Goal: Transaction & Acquisition: Obtain resource

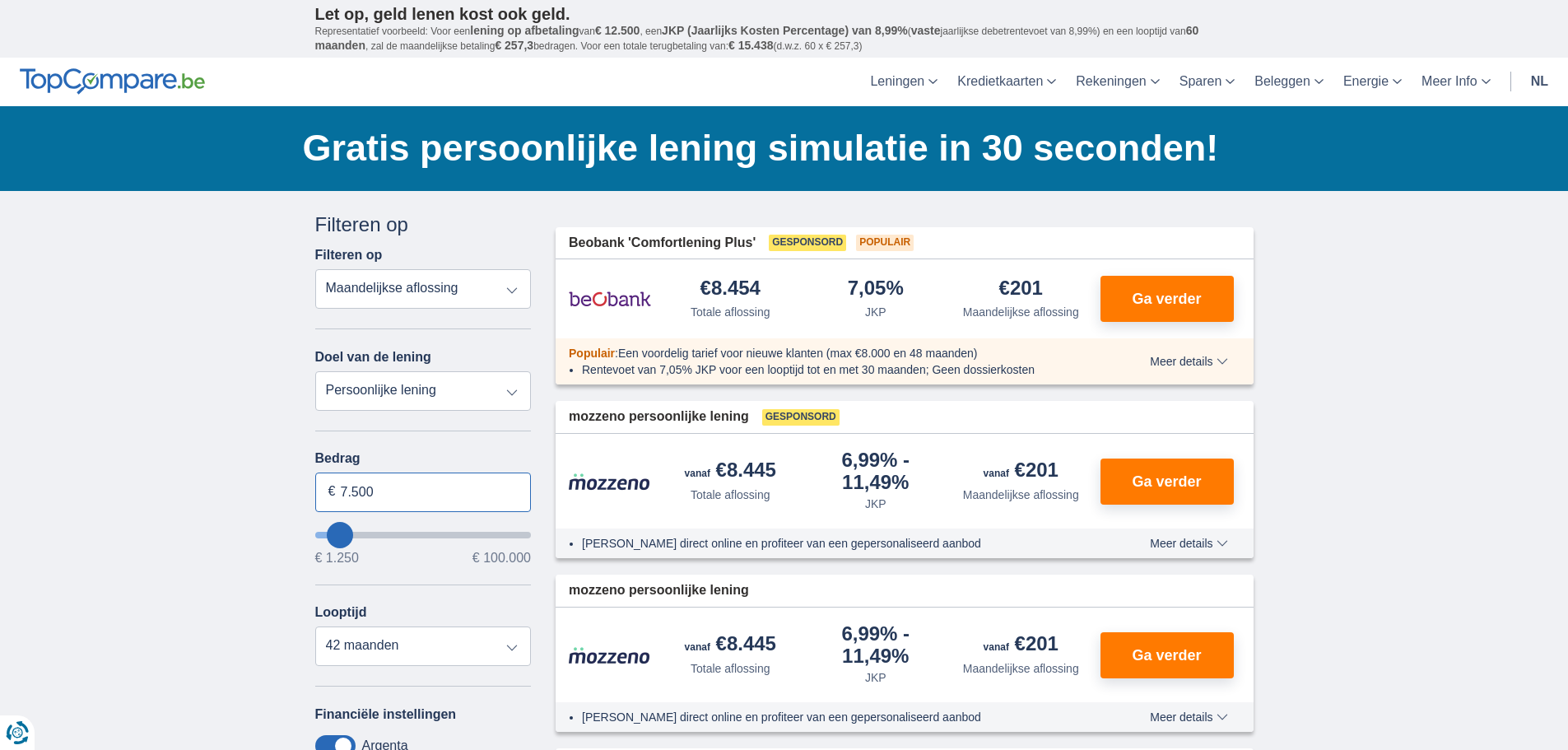
click at [359, 490] on input "7.500" at bounding box center [423, 492] width 216 height 40
click at [385, 491] on input "7.500" at bounding box center [423, 492] width 216 height 40
type input "7"
type input "50.000"
type input "50250"
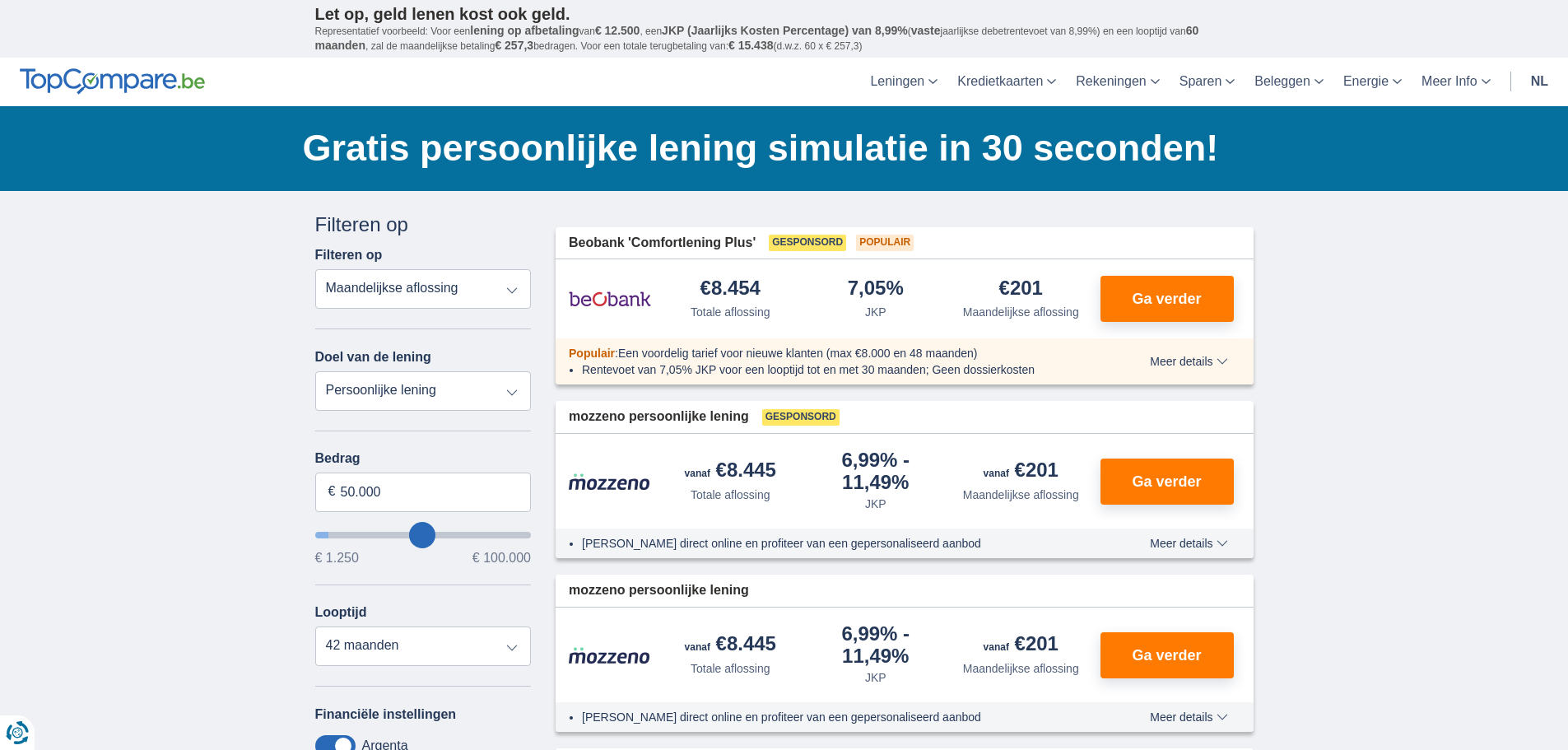
type input "4.250"
type input "4250"
select select "36"
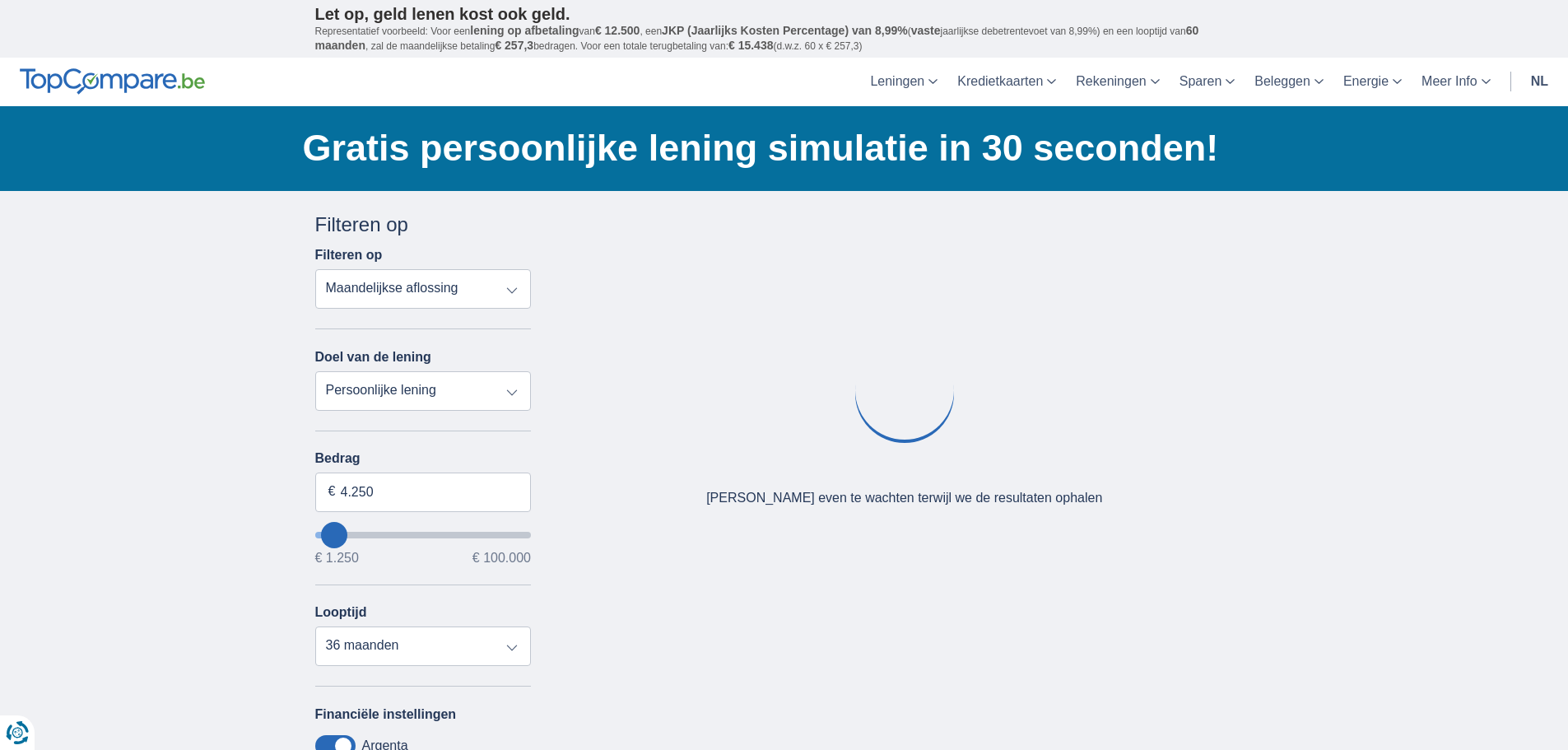
type input "5.250"
type input "5250"
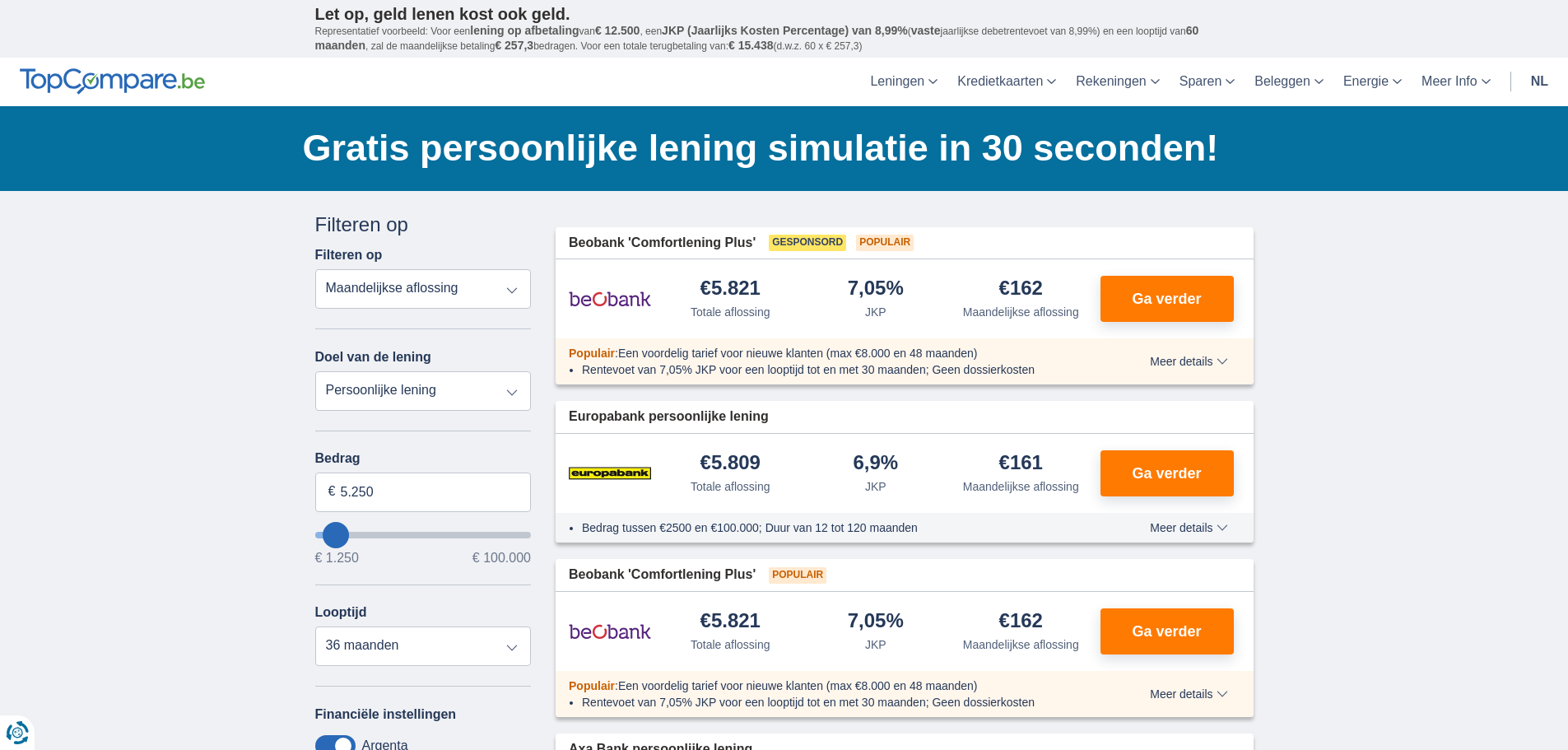
type input "9.250"
type input "9250"
type input "10.250"
type input "11250"
type input "11.250"
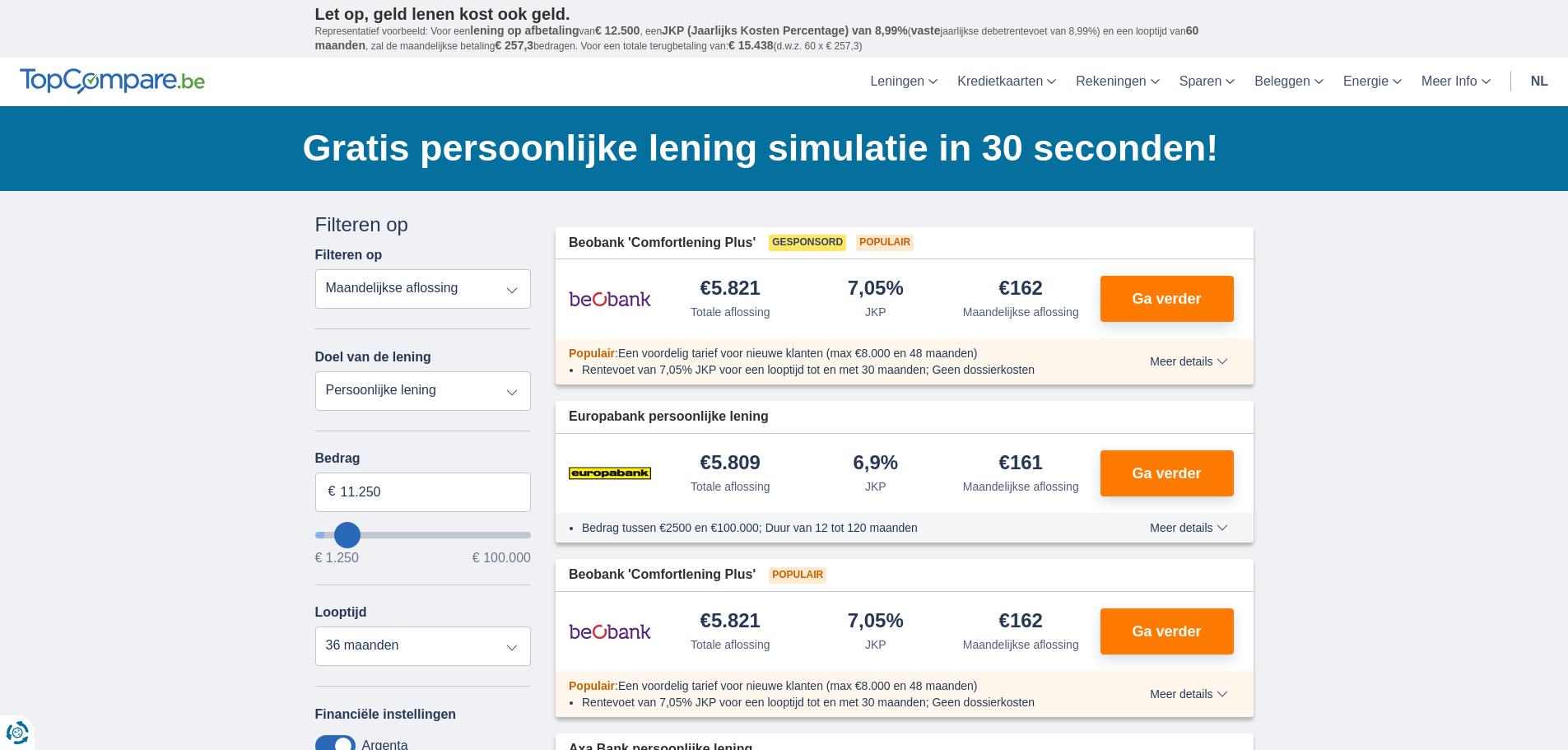
select select "60"
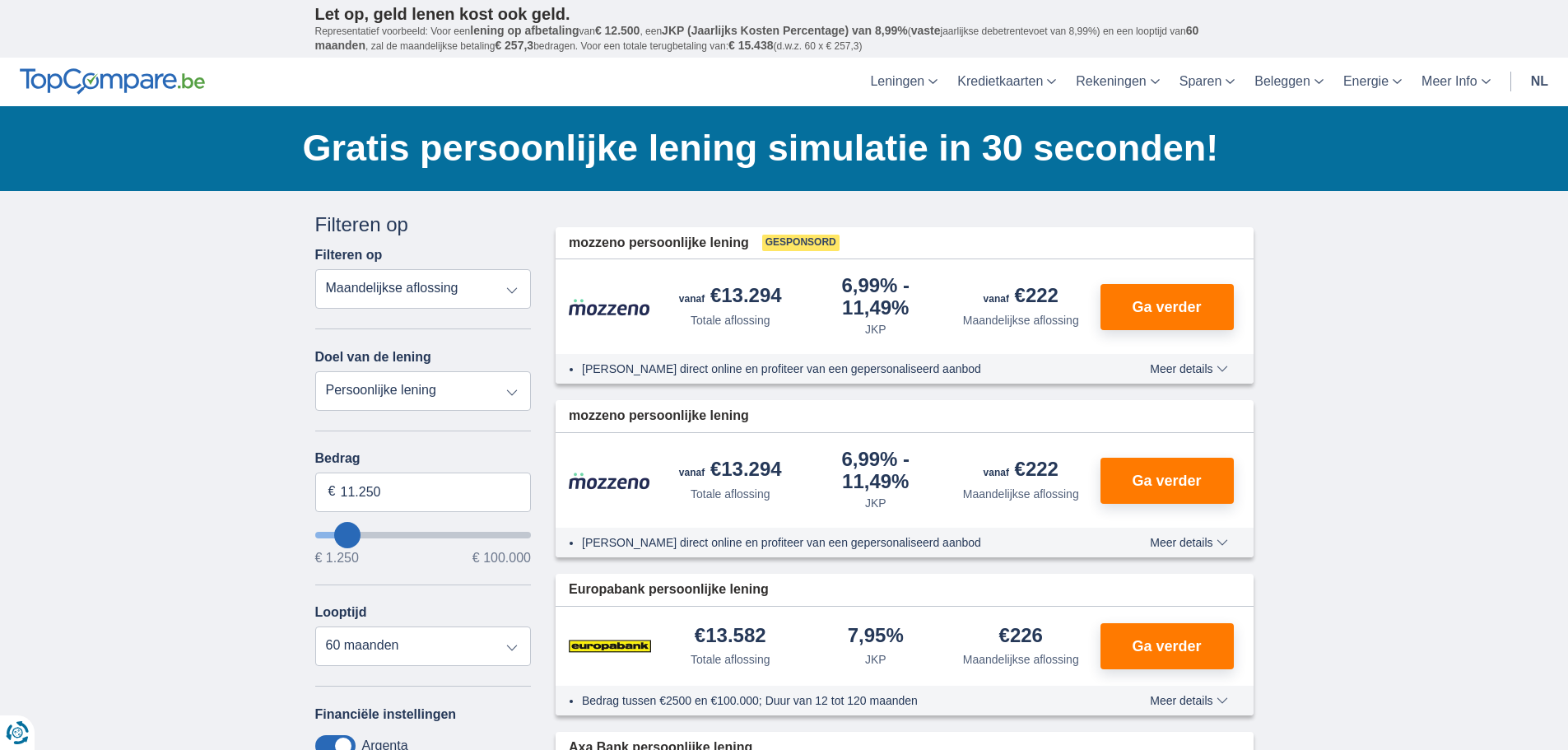
type input "12.250"
type input "12250"
type input "13.250"
type input "13250"
type input "14.250"
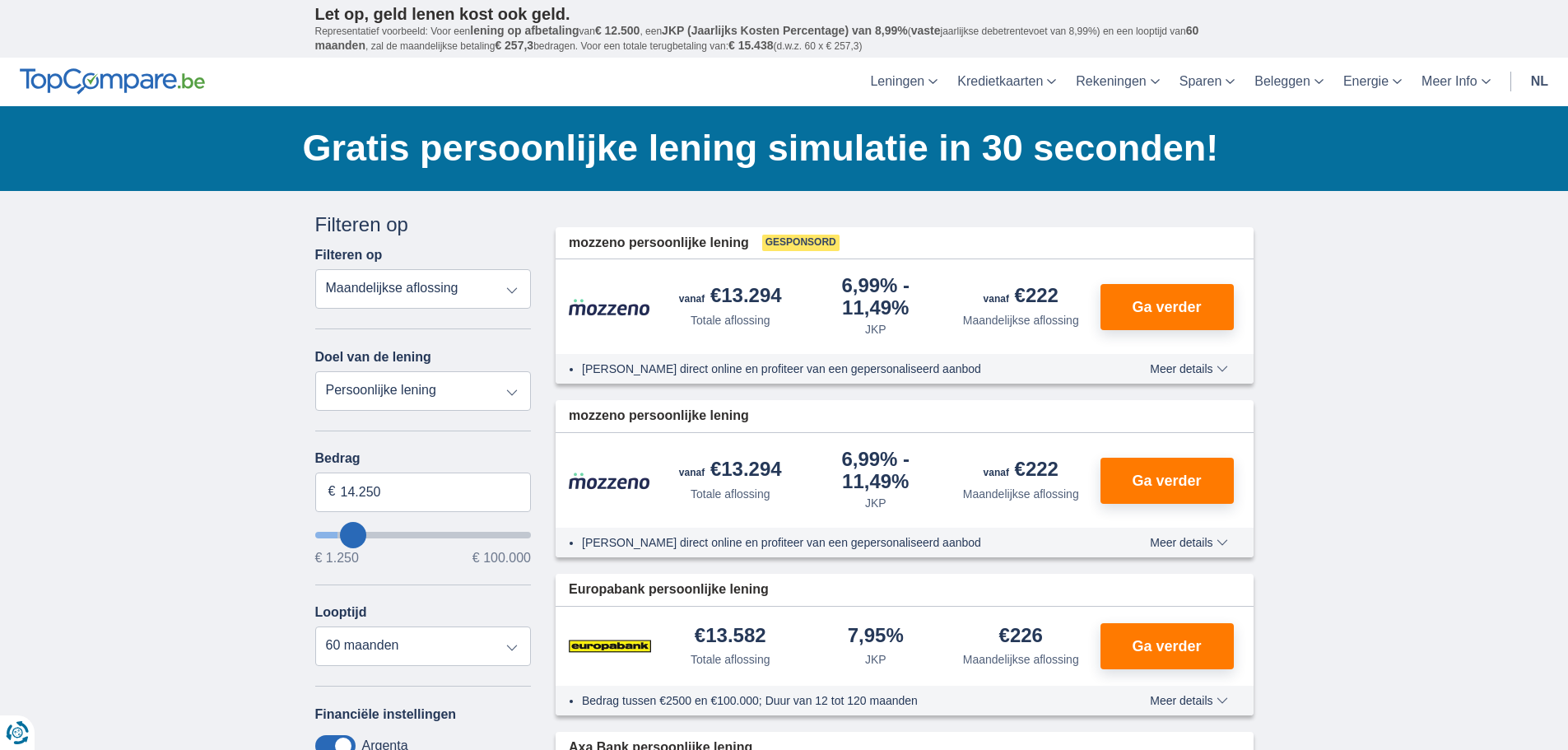
type input "14250"
type input "13.250"
type input "13250"
type input "14.250"
type input "16250"
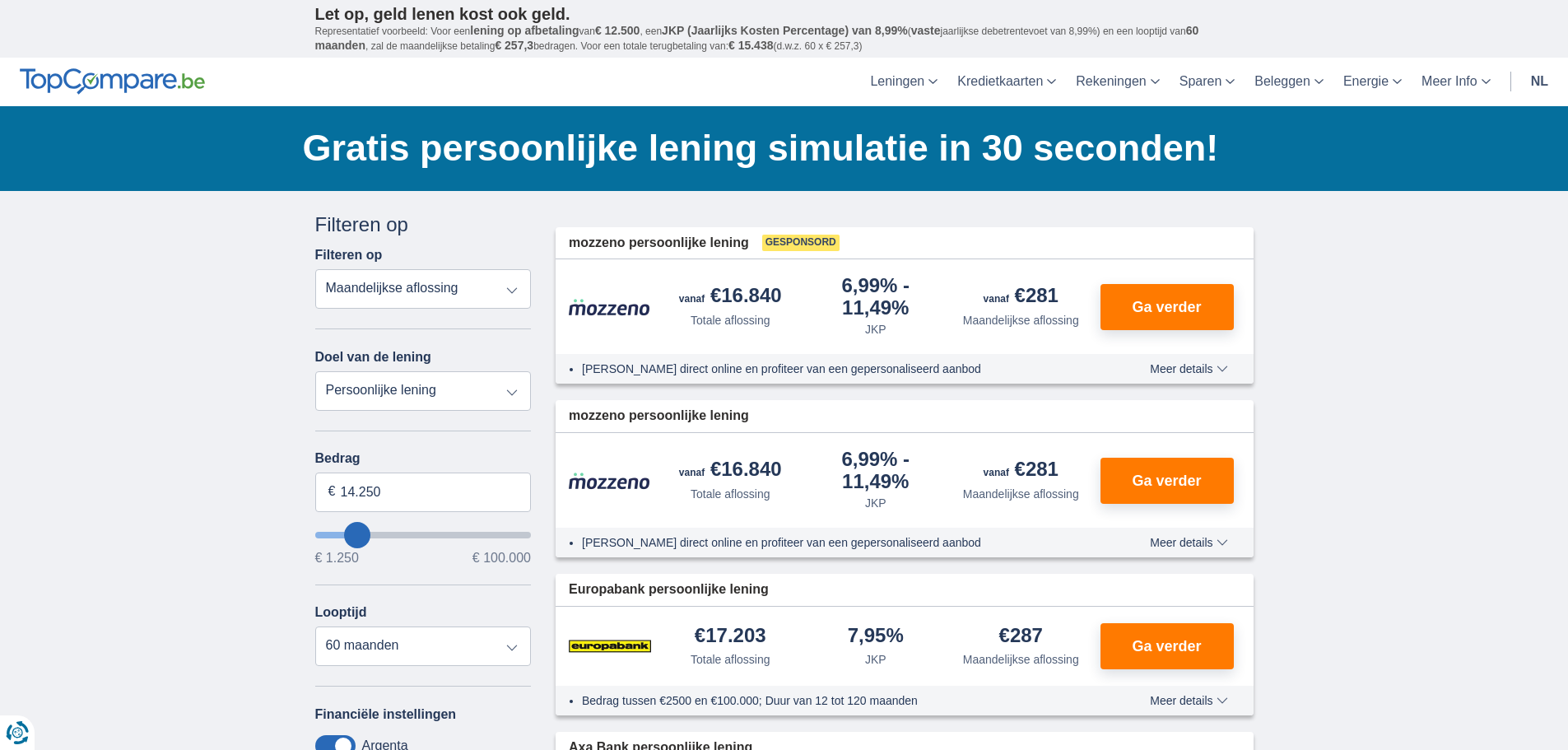
type input "16.250"
select select "84"
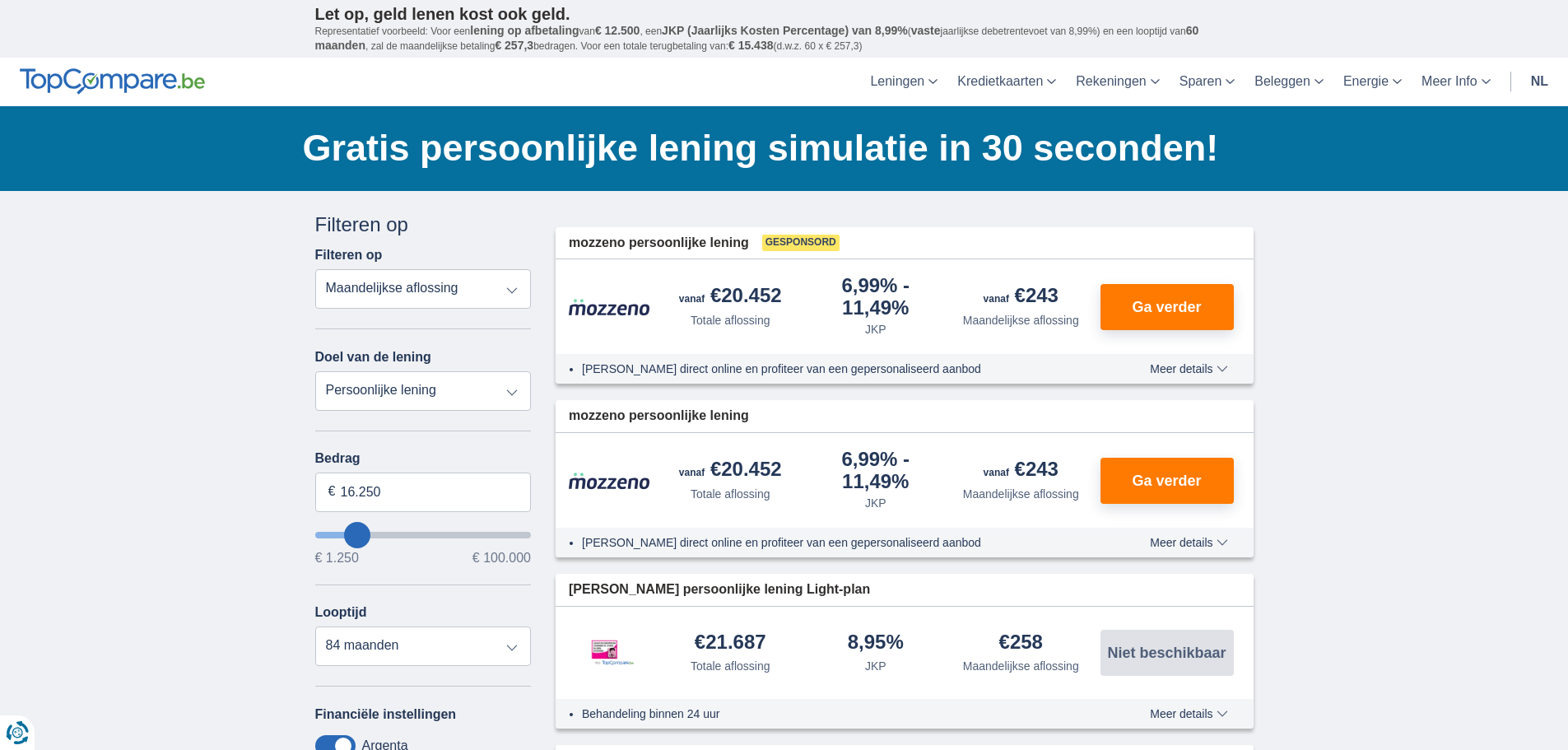
type input "10.250"
type input "10250"
select select "60"
type input "11.250"
type input "11250"
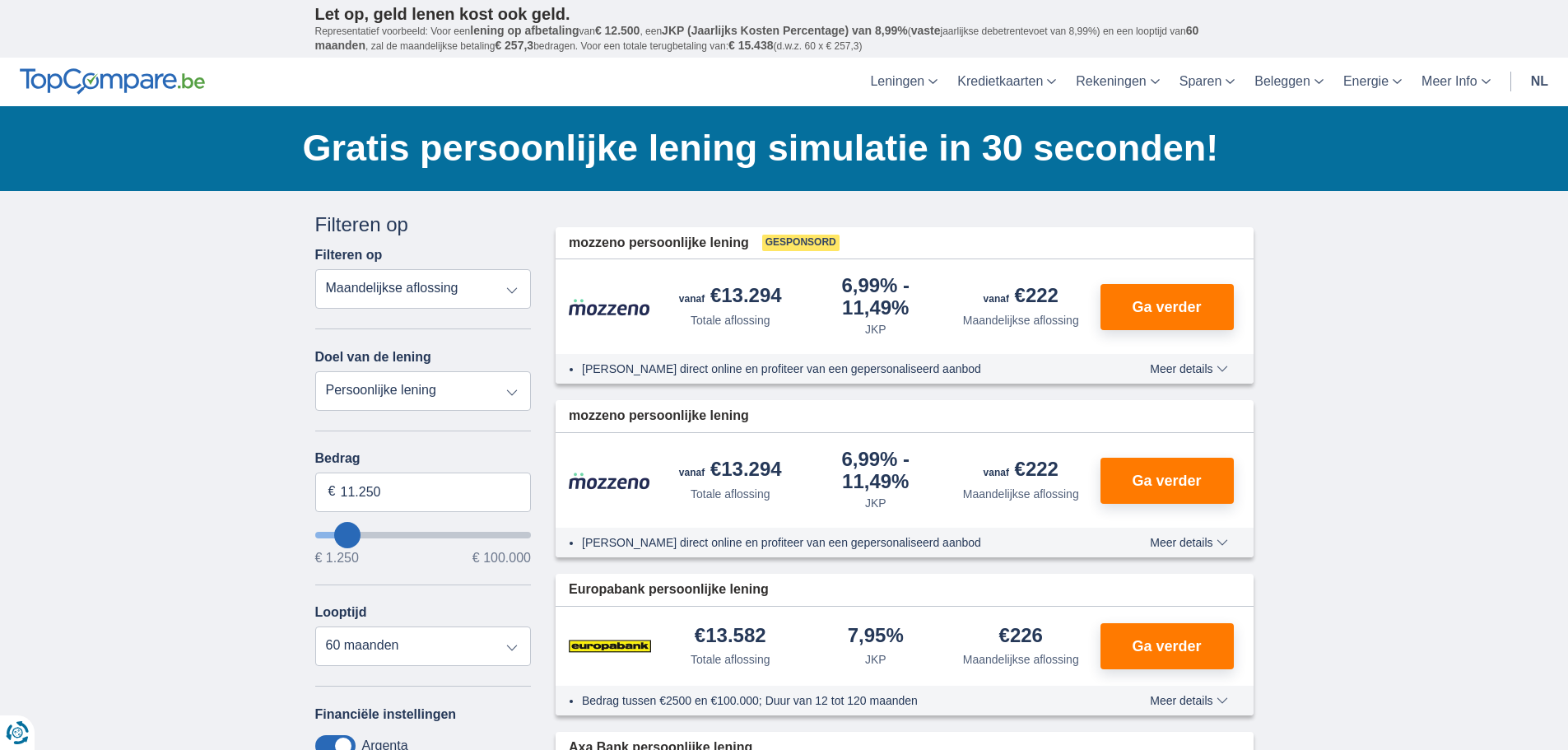
type input "13.250"
type input "15250"
type input "15.250"
select select "84"
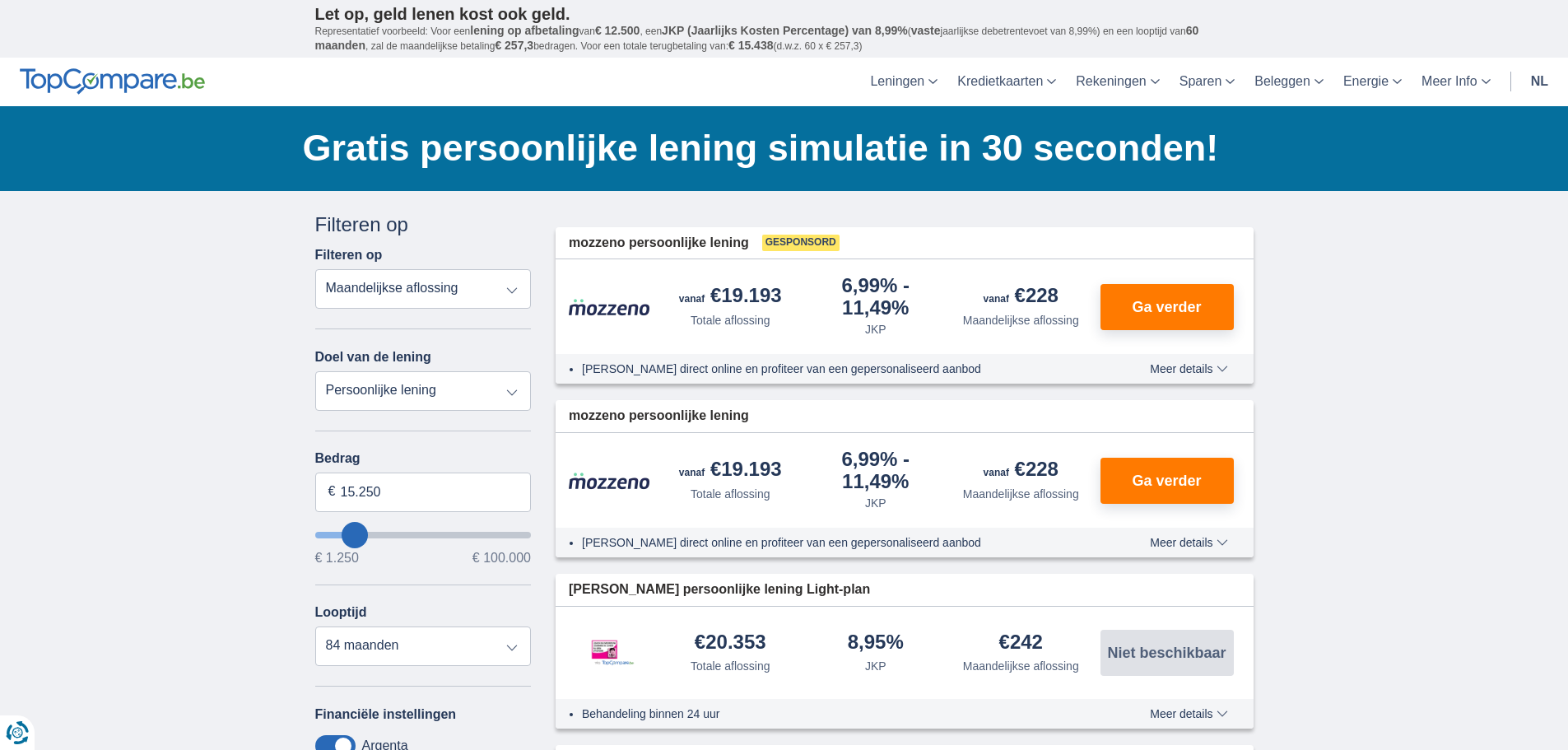
type input "70.250"
type input "70250"
select select "120"
type input "70250"
click at [460, 532] on input "wantToBorrow" at bounding box center [423, 535] width 216 height 7
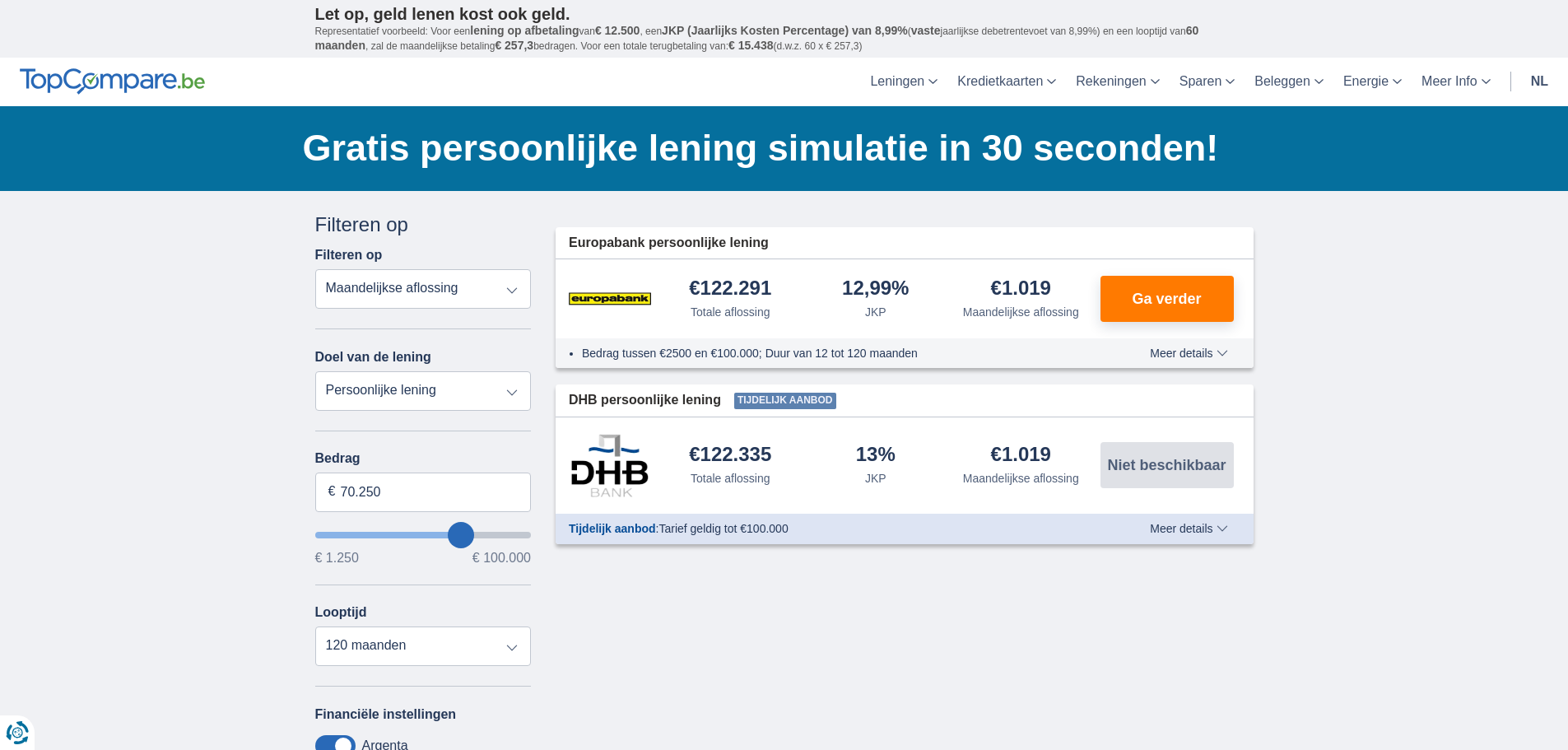
type input "69.250"
type input "68250"
type input "44.250"
type input "44250"
click at [410, 534] on input "wantToBorrow" at bounding box center [423, 535] width 216 height 7
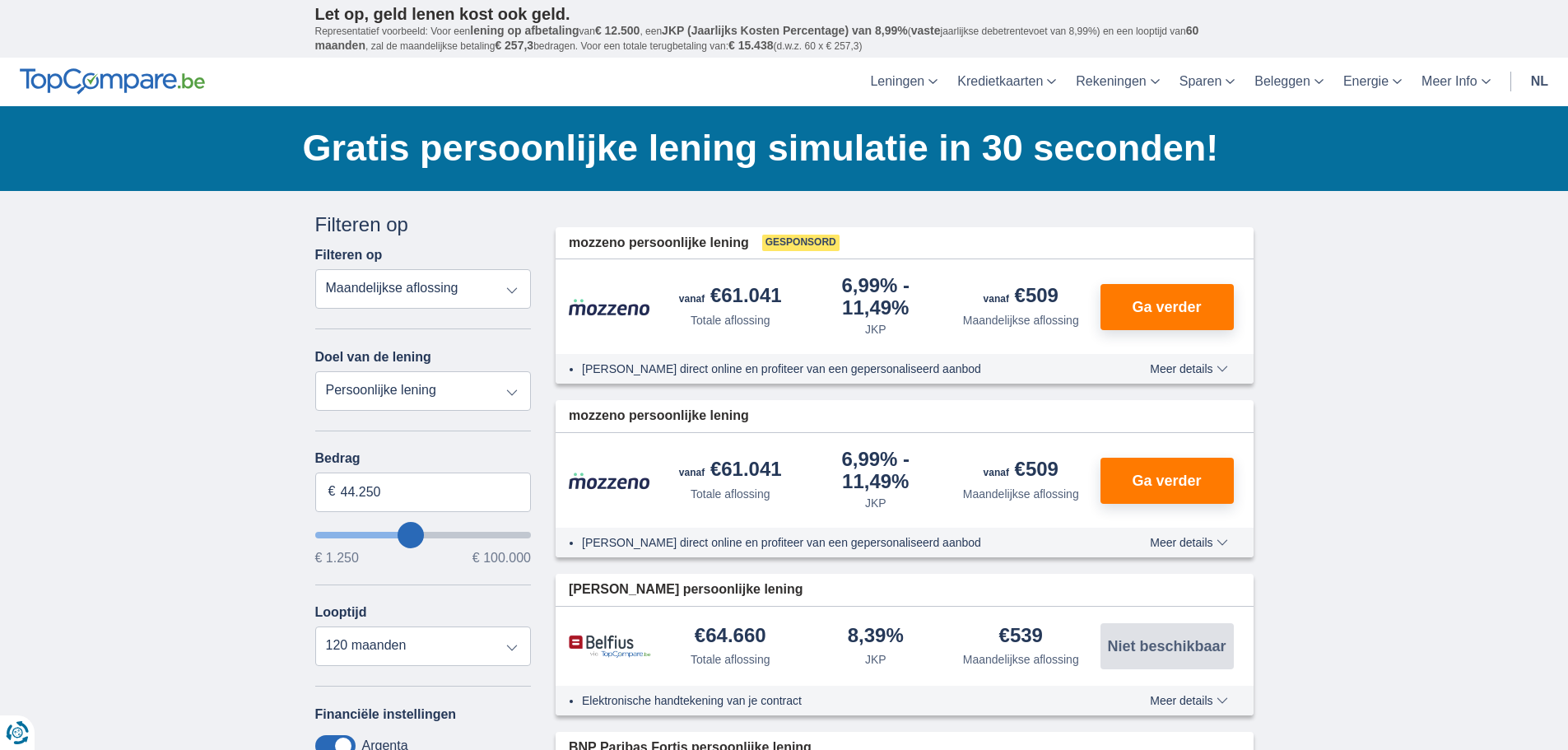
type input "56.250"
type input "56250"
click at [434, 537] on input "wantToBorrow" at bounding box center [423, 535] width 216 height 7
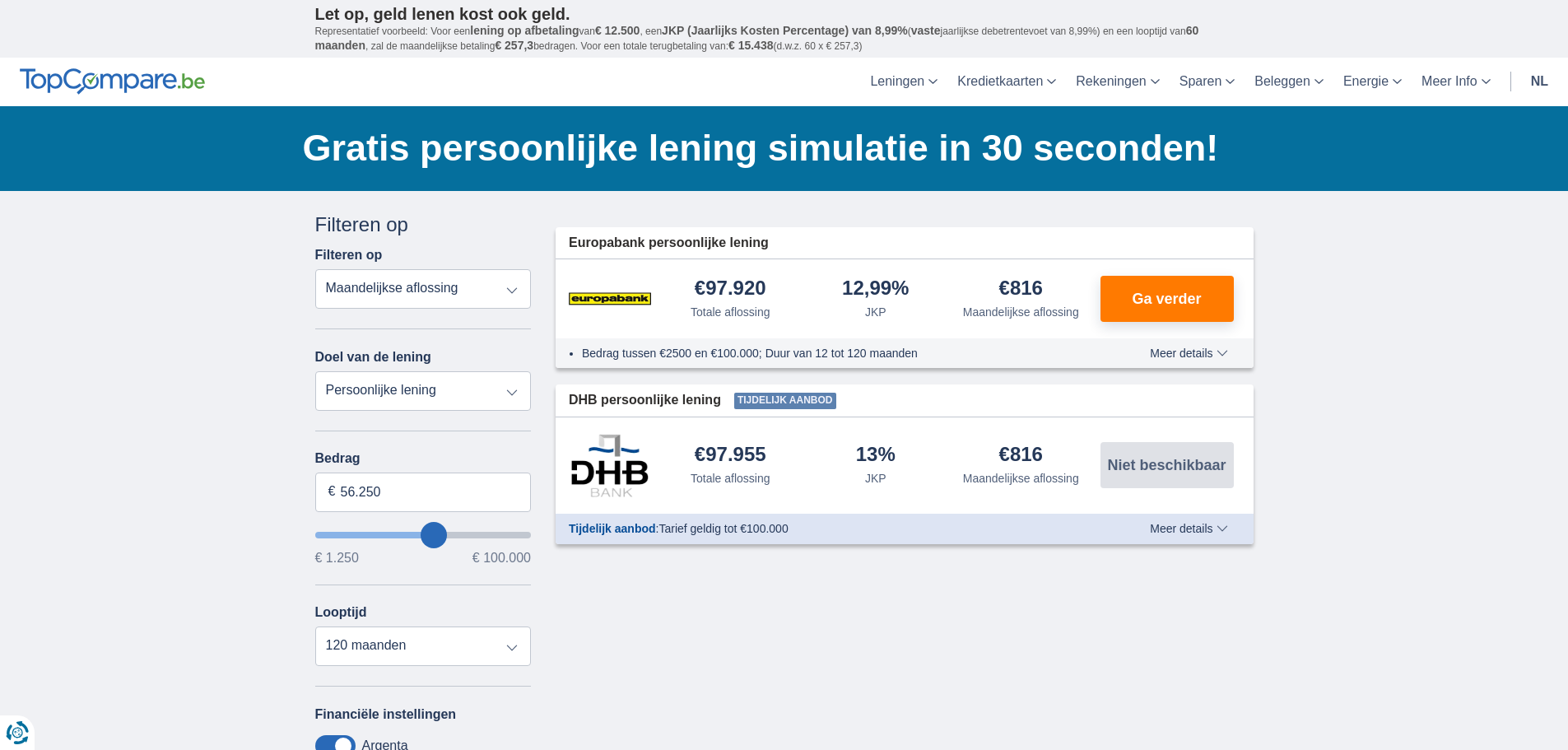
type input "41.250"
type input "41250"
click at [404, 535] on input "wantToBorrow" at bounding box center [423, 535] width 216 height 7
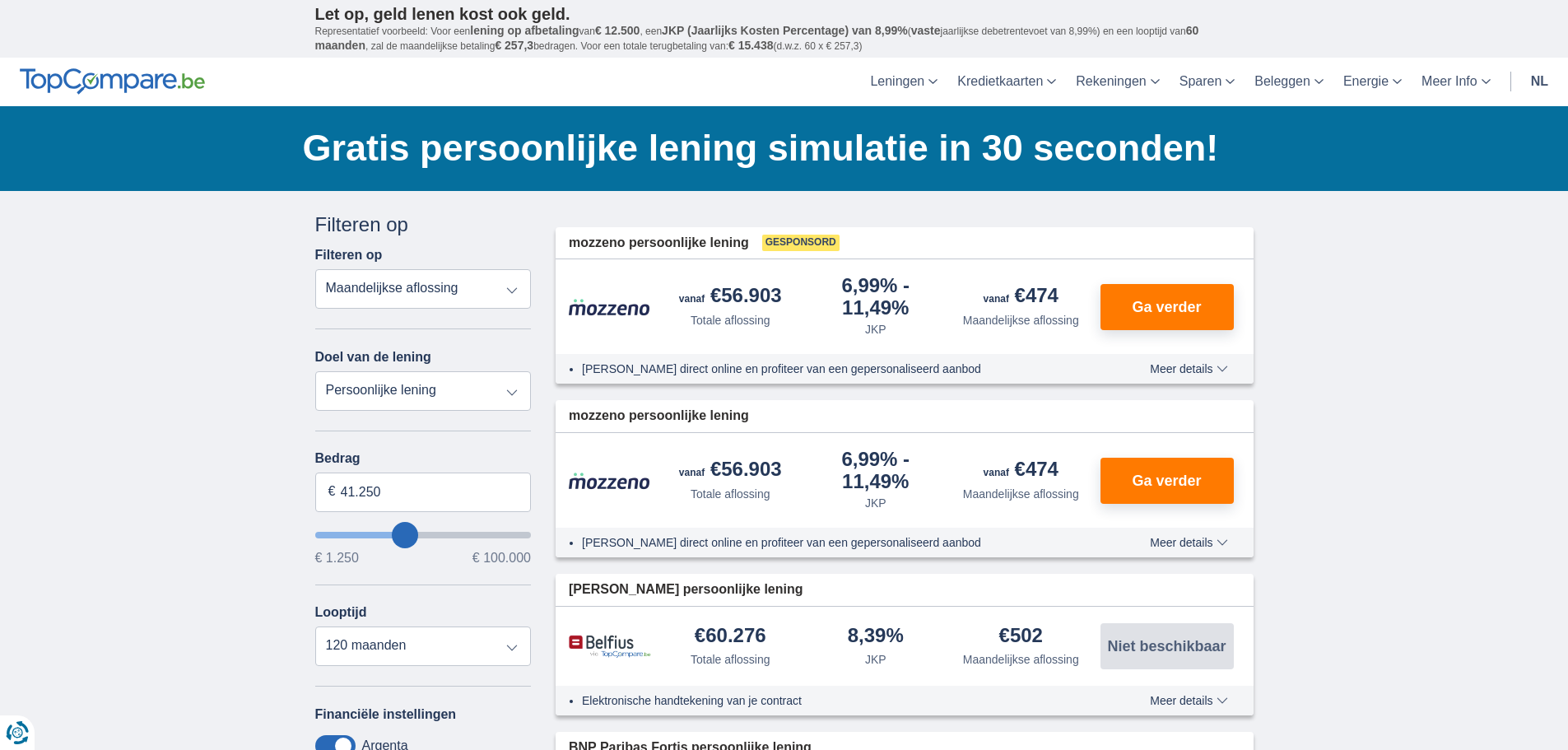
type input "49.250"
type input "49250"
click at [420, 536] on input "wantToBorrow" at bounding box center [423, 535] width 216 height 7
click at [602, 482] on img at bounding box center [610, 480] width 83 height 18
click at [1179, 485] on span "Ga verder" at bounding box center [1166, 481] width 70 height 15
